Goal: Use online tool/utility: Use online tool/utility

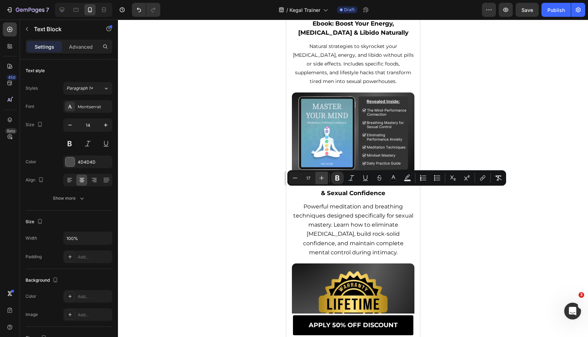
click at [326, 175] on button "Plus" at bounding box center [321, 177] width 13 height 13
type input "18"
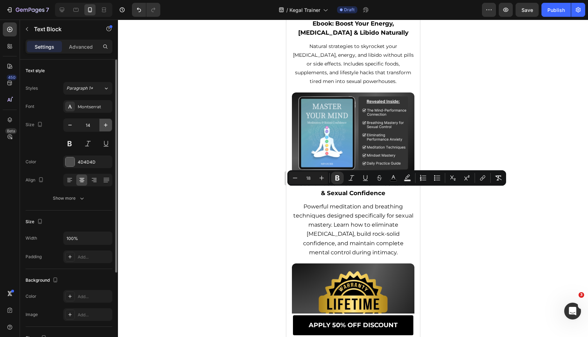
click at [107, 122] on icon "button" at bounding box center [105, 124] width 7 height 7
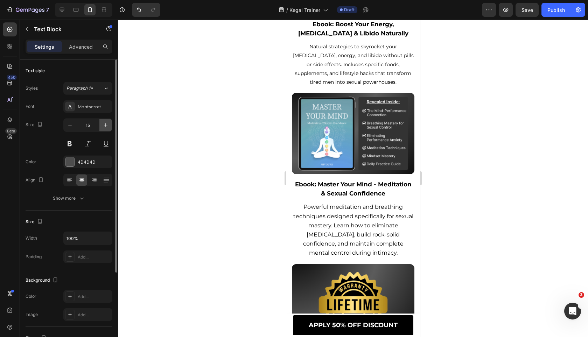
click at [107, 122] on icon "button" at bounding box center [105, 124] width 7 height 7
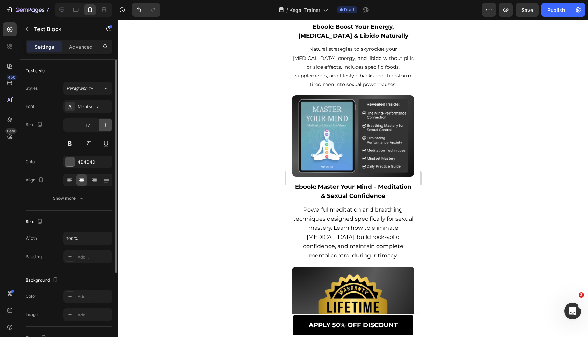
click at [107, 122] on icon "button" at bounding box center [105, 124] width 7 height 7
type input "18"
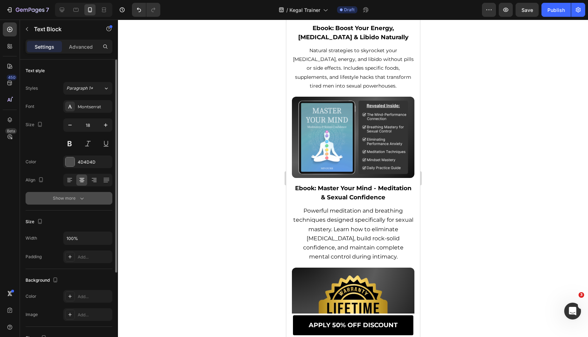
click at [77, 202] on button "Show more" at bounding box center [69, 198] width 87 height 13
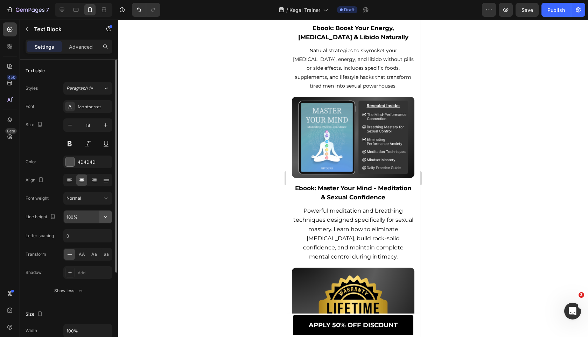
click at [105, 214] on icon "button" at bounding box center [105, 216] width 7 height 7
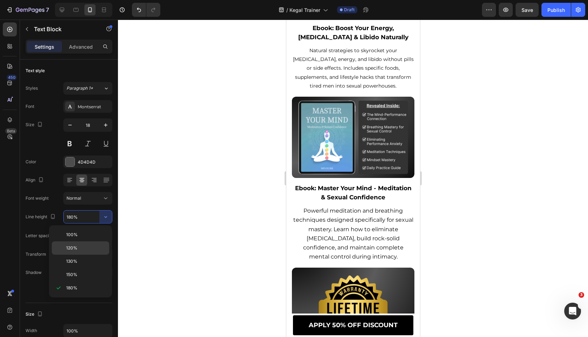
click at [90, 251] on div "120%" at bounding box center [80, 247] width 57 height 13
type input "120%"
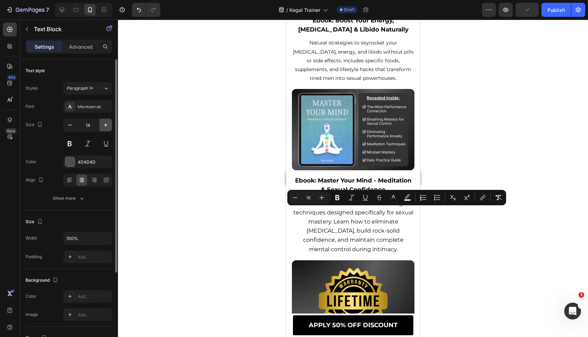
click at [108, 125] on icon "button" at bounding box center [105, 124] width 7 height 7
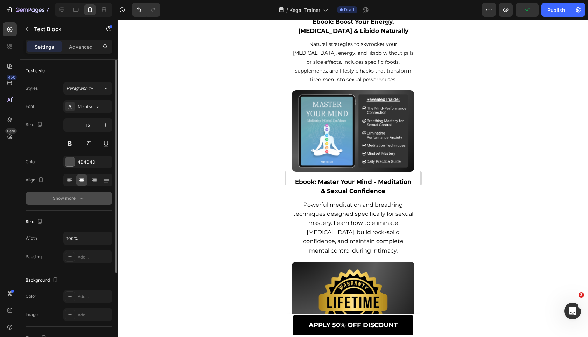
type input "16"
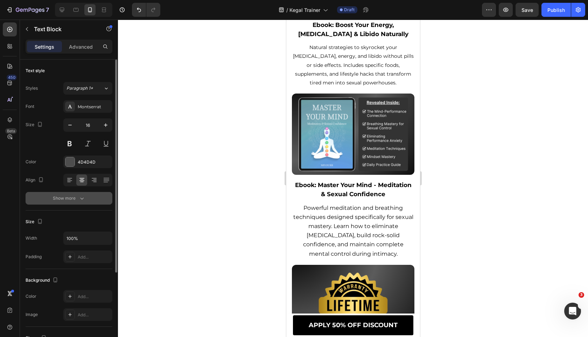
click at [90, 198] on button "Show more" at bounding box center [69, 198] width 87 height 13
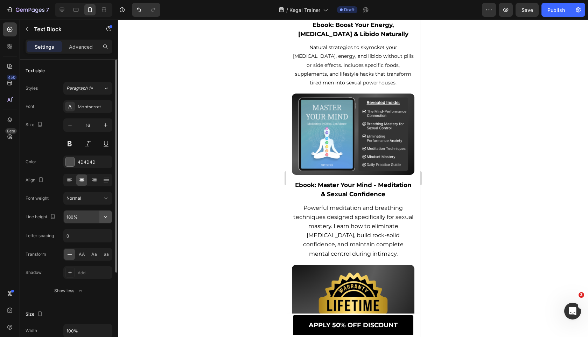
click at [108, 215] on icon "button" at bounding box center [105, 216] width 7 height 7
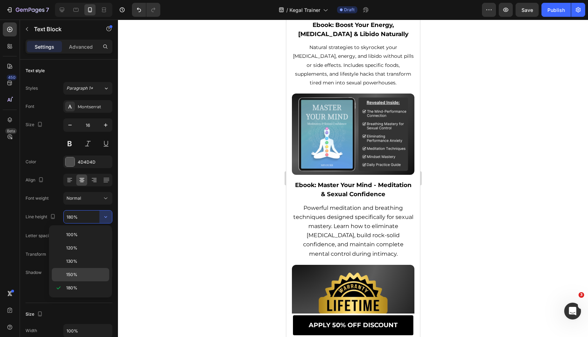
click at [79, 275] on p "150%" at bounding box center [86, 274] width 40 height 6
type input "150%"
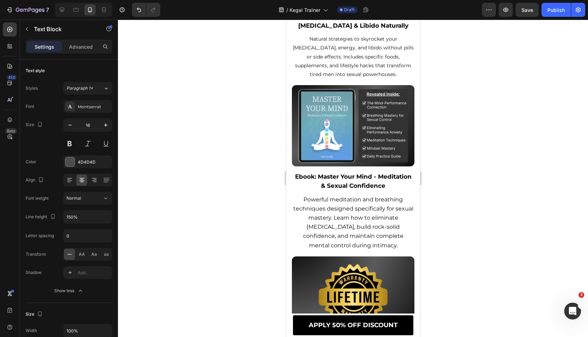
click at [190, 255] on div at bounding box center [353, 178] width 470 height 317
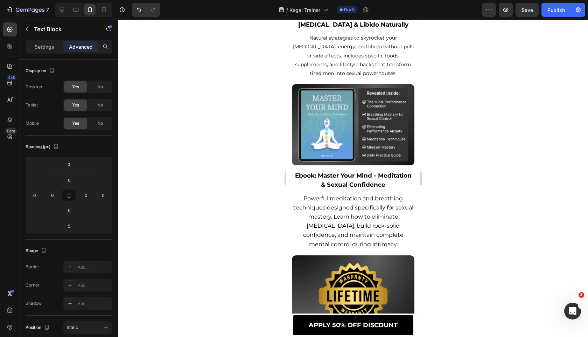
click at [244, 217] on div at bounding box center [353, 178] width 470 height 317
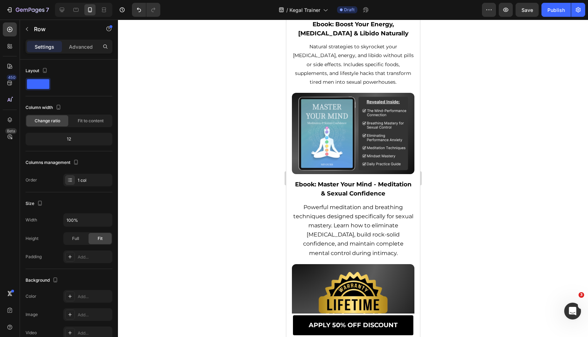
drag, startPoint x: 352, startPoint y: 247, endPoint x: 352, endPoint y: 256, distance: 8.8
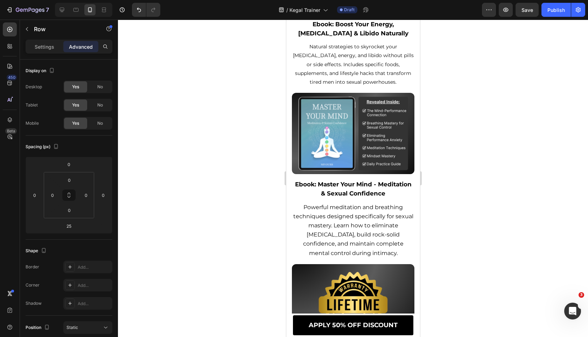
click at [205, 187] on div at bounding box center [353, 178] width 470 height 317
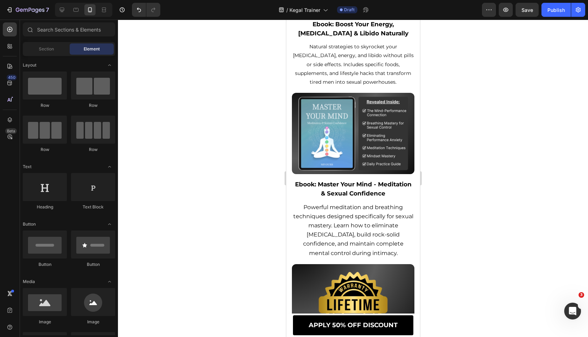
scroll to position [4798, 0]
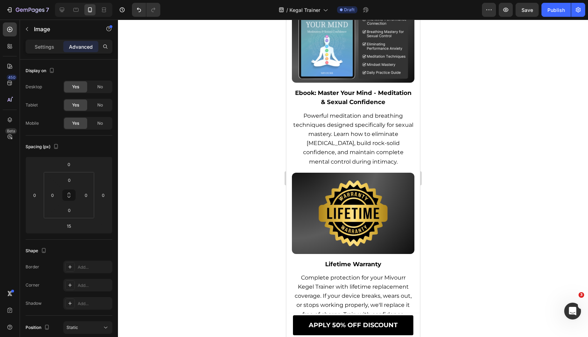
scroll to position [4803, 0]
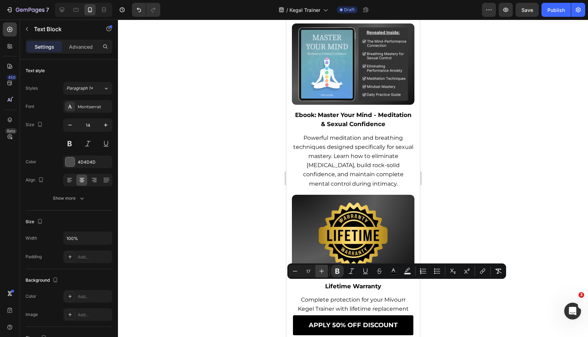
click at [319, 266] on button "Plus" at bounding box center [321, 270] width 13 height 13
type input "18"
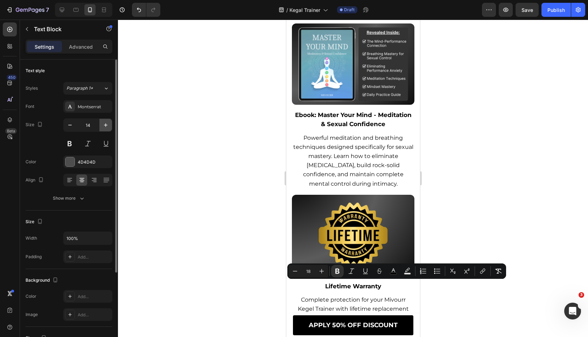
click at [106, 130] on button "button" at bounding box center [105, 125] width 13 height 13
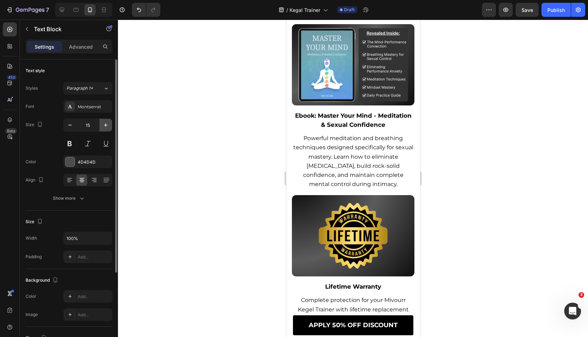
click at [106, 130] on button "button" at bounding box center [105, 125] width 13 height 13
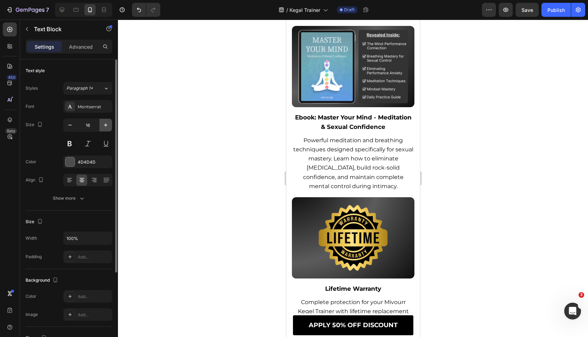
click at [106, 130] on button "button" at bounding box center [105, 125] width 13 height 13
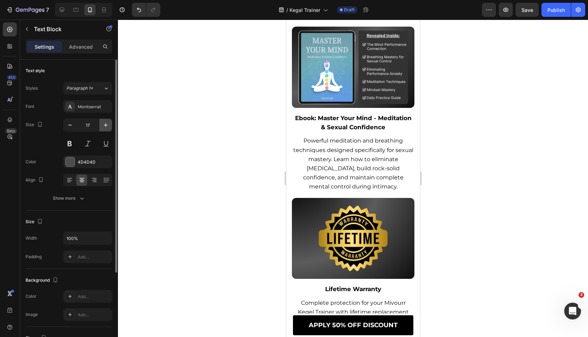
click at [106, 128] on button "button" at bounding box center [105, 125] width 13 height 13
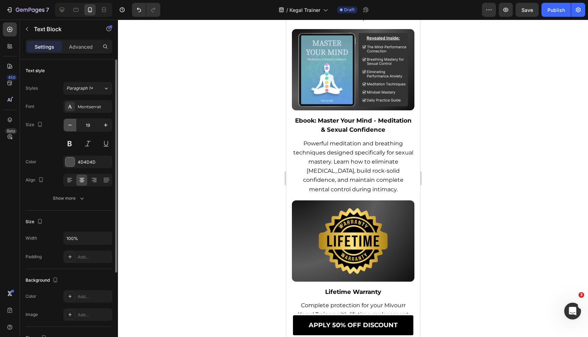
click at [71, 124] on icon "button" at bounding box center [69, 124] width 7 height 7
type input "18"
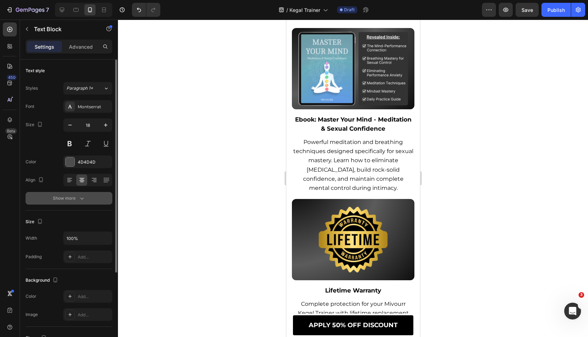
click at [74, 204] on button "Show more" at bounding box center [69, 198] width 87 height 13
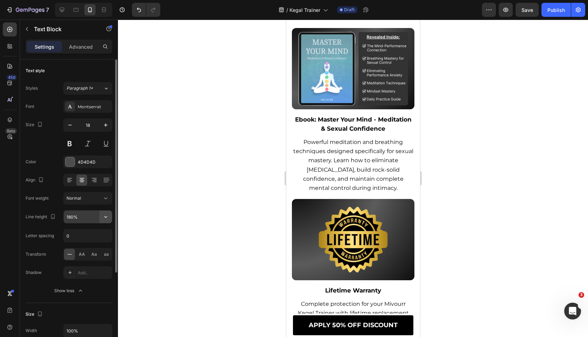
click at [106, 216] on icon "button" at bounding box center [105, 217] width 3 height 2
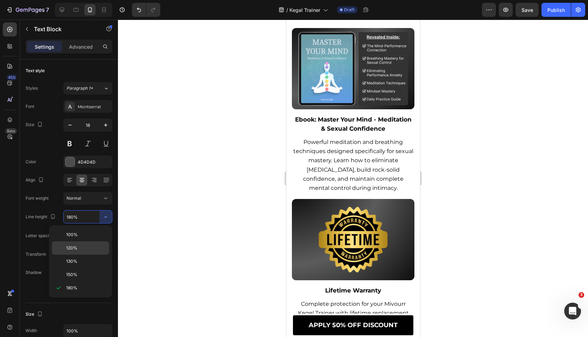
click at [92, 249] on p "120%" at bounding box center [86, 248] width 40 height 6
type input "120%"
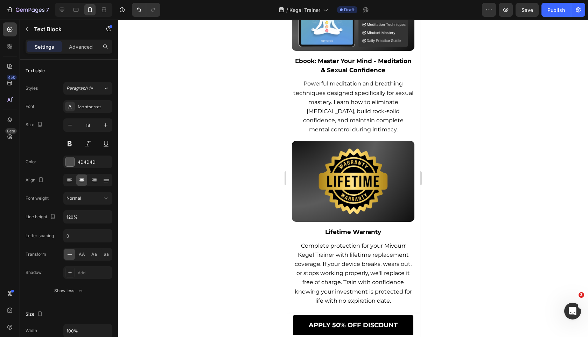
scroll to position [4854, 0]
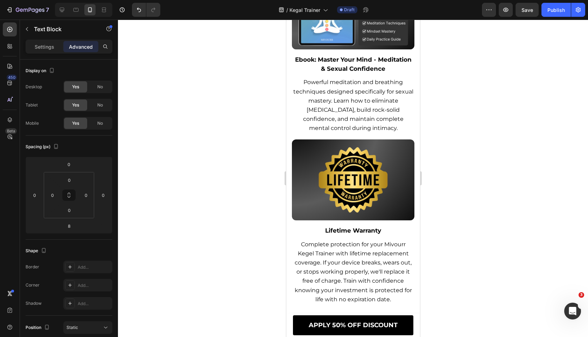
type input "5"
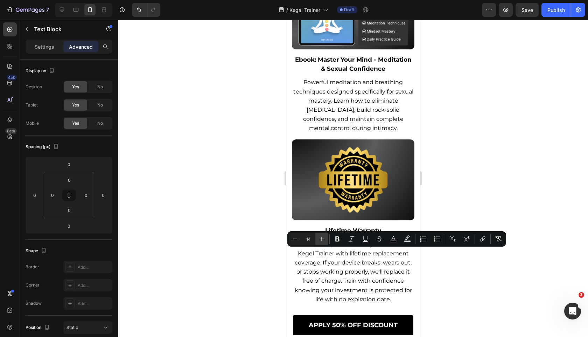
click at [315, 240] on button "Plus" at bounding box center [321, 238] width 13 height 13
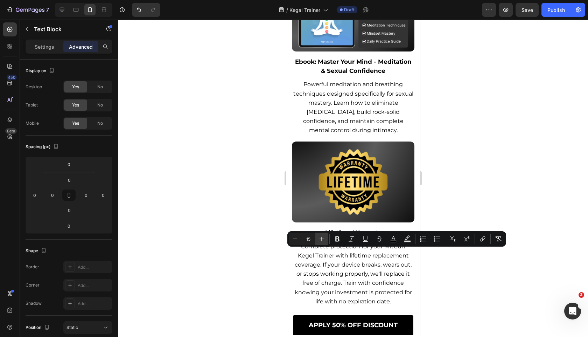
click at [315, 240] on button "Plus" at bounding box center [321, 238] width 13 height 13
type input "16"
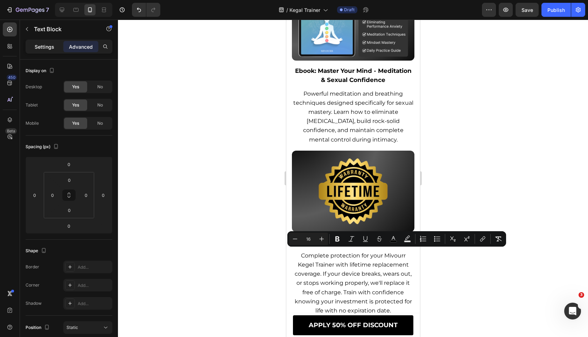
click at [59, 47] on div "Settings" at bounding box center [44, 46] width 35 height 11
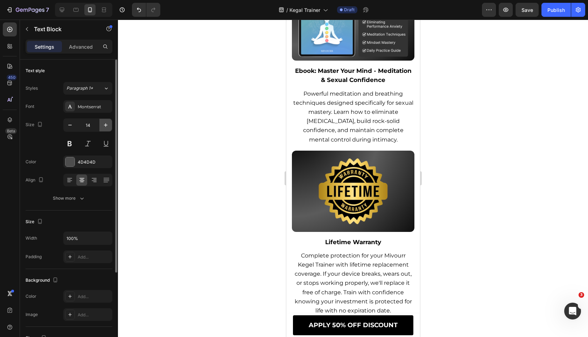
click at [106, 126] on icon "button" at bounding box center [105, 124] width 7 height 7
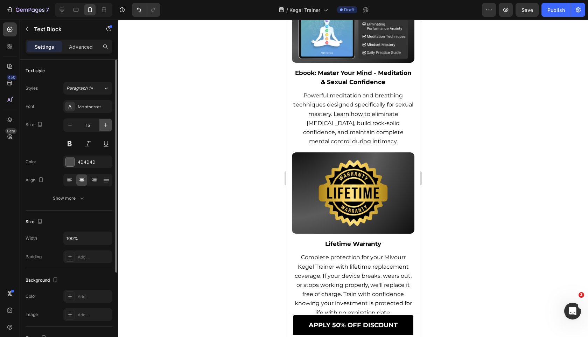
click at [106, 126] on icon "button" at bounding box center [105, 124] width 7 height 7
type input "16"
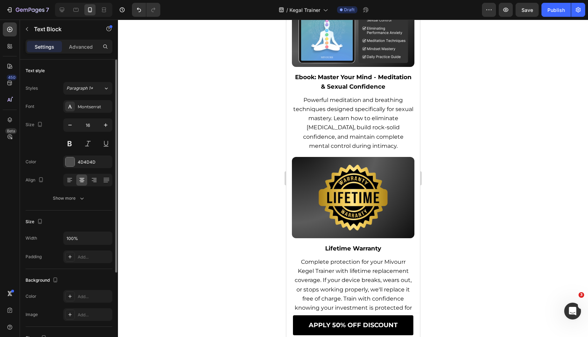
click at [83, 205] on div "Text style Styles Paragraph 1* Font Montserrat Size 16 Color 4D4D4D Align Show …" at bounding box center [69, 134] width 87 height 151
click at [89, 203] on button "Show more" at bounding box center [69, 198] width 87 height 13
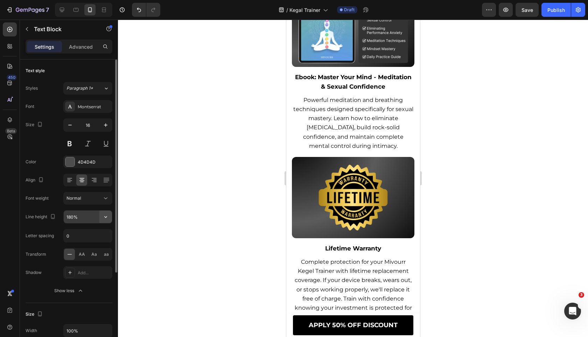
click at [106, 215] on icon "button" at bounding box center [105, 216] width 7 height 7
click at [79, 275] on p "150%" at bounding box center [86, 274] width 40 height 6
type input "150%"
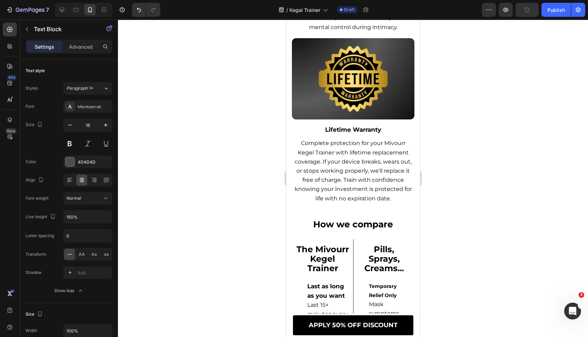
scroll to position [4969, 0]
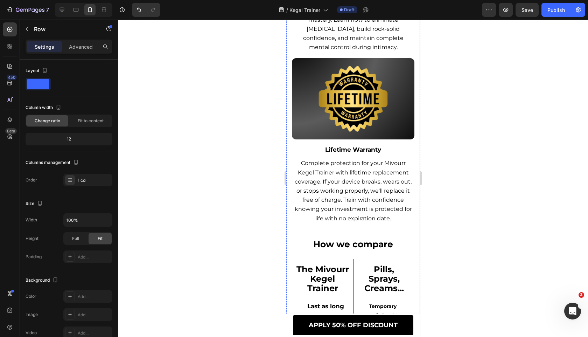
scroll to position [4808, 0]
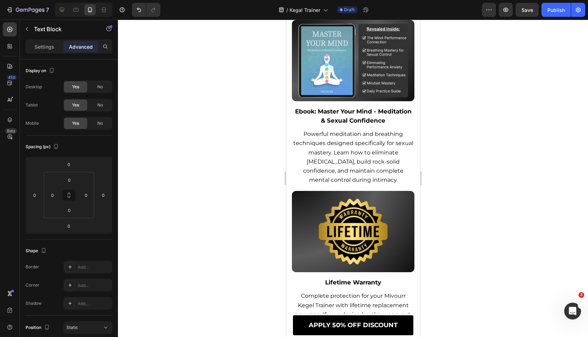
drag, startPoint x: 352, startPoint y: 183, endPoint x: 352, endPoint y: 149, distance: 33.9
type input "0"
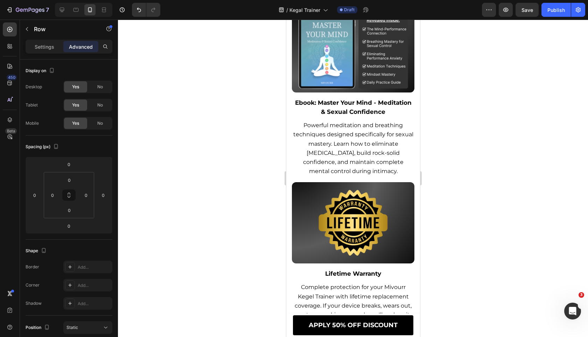
click at [207, 227] on div at bounding box center [353, 178] width 470 height 317
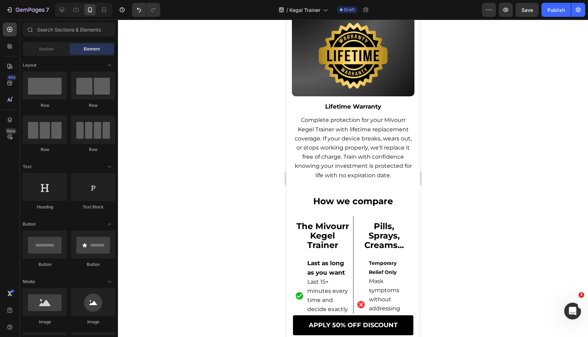
scroll to position [5032, 0]
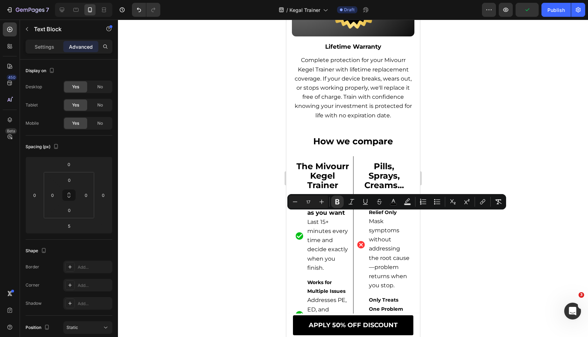
click at [324, 203] on icon "Editor contextual toolbar" at bounding box center [321, 201] width 7 height 7
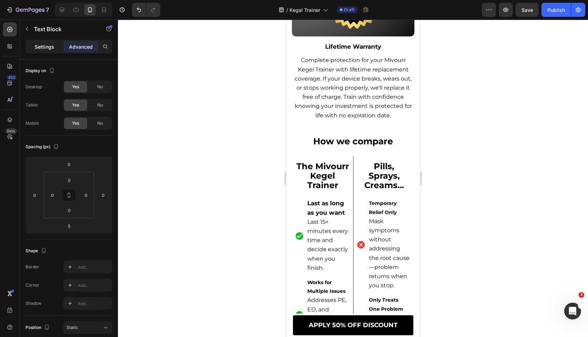
click at [50, 47] on p "Settings" at bounding box center [45, 46] width 20 height 7
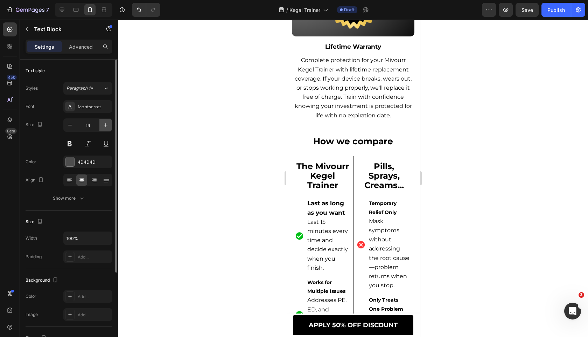
click at [104, 126] on icon "button" at bounding box center [105, 124] width 7 height 7
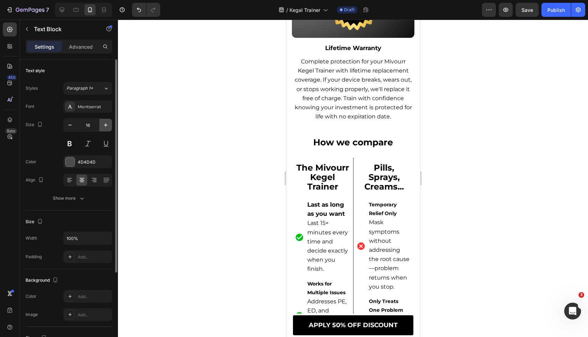
click at [104, 126] on icon "button" at bounding box center [105, 124] width 7 height 7
type input "18"
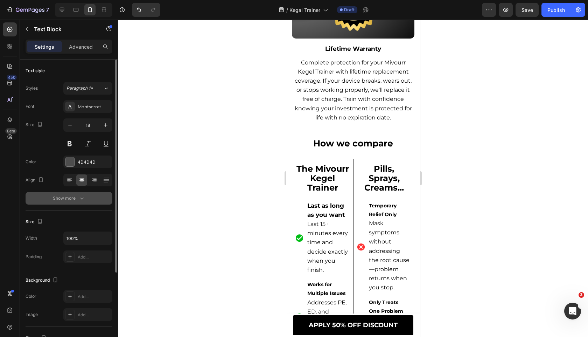
click at [84, 198] on icon "button" at bounding box center [81, 198] width 7 height 7
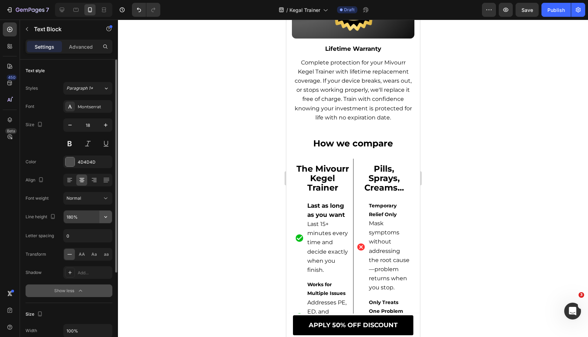
click at [105, 214] on icon "button" at bounding box center [105, 216] width 7 height 7
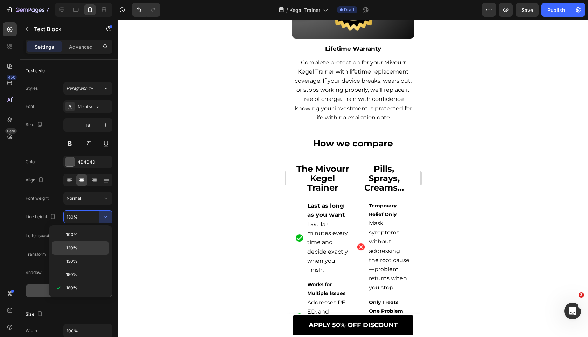
click at [87, 246] on p "120%" at bounding box center [86, 248] width 40 height 6
type input "120%"
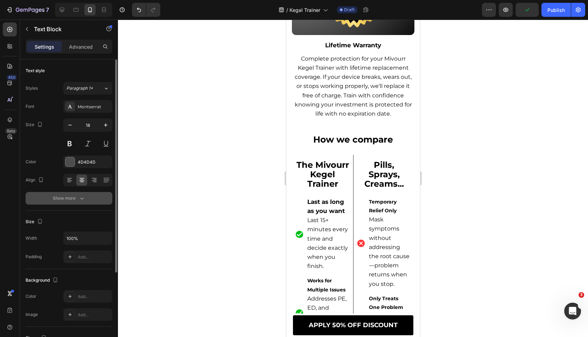
click at [49, 202] on button "Show more" at bounding box center [69, 198] width 87 height 13
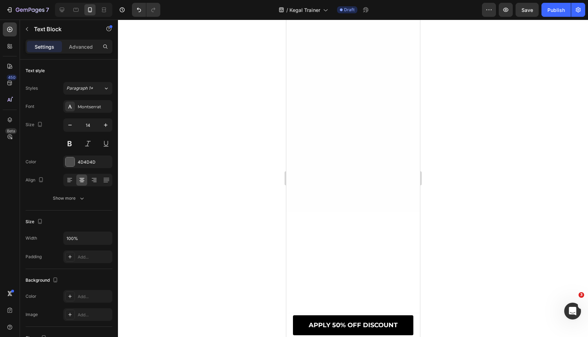
scroll to position [5739, 0]
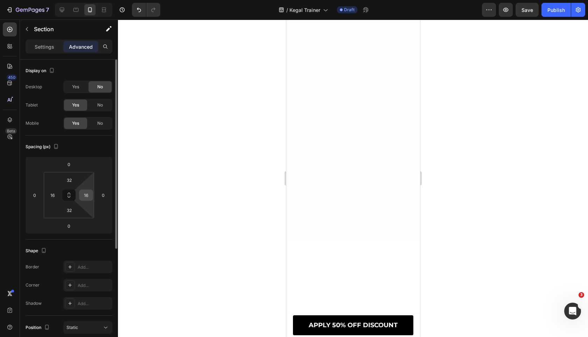
click at [87, 193] on input "16" at bounding box center [86, 195] width 10 height 10
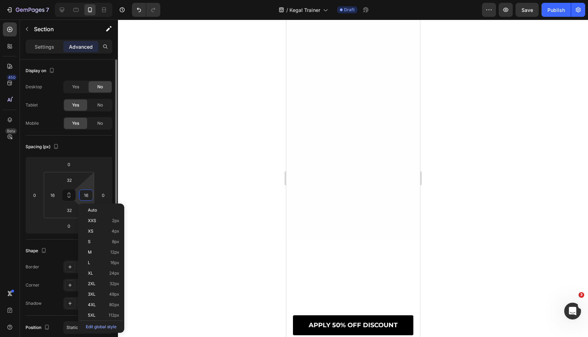
click at [87, 193] on input "16" at bounding box center [86, 195] width 10 height 10
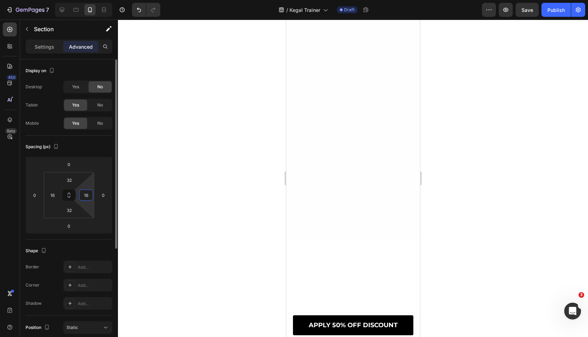
click at [87, 193] on input "16" at bounding box center [86, 195] width 10 height 10
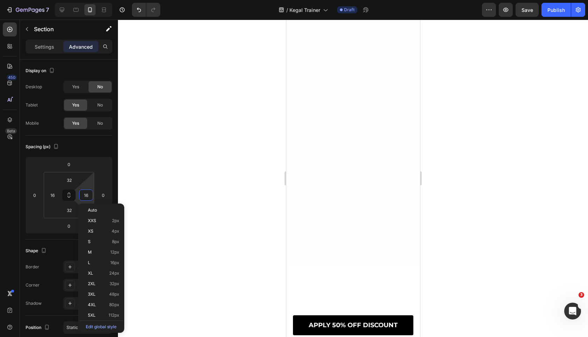
scroll to position [5812, 0]
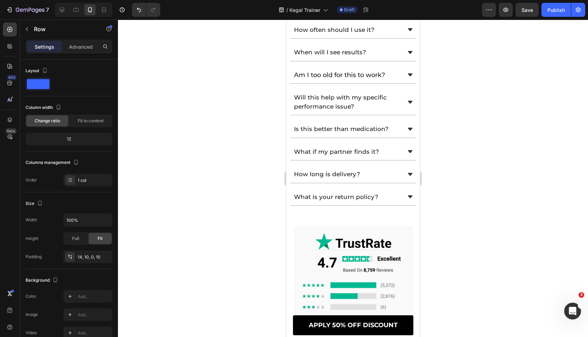
scroll to position [6695, 0]
